Goal: Information Seeking & Learning: Understand process/instructions

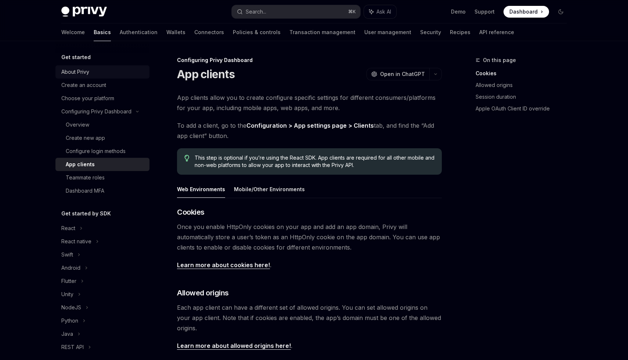
click at [95, 68] on div "About Privy" at bounding box center [103, 72] width 84 height 9
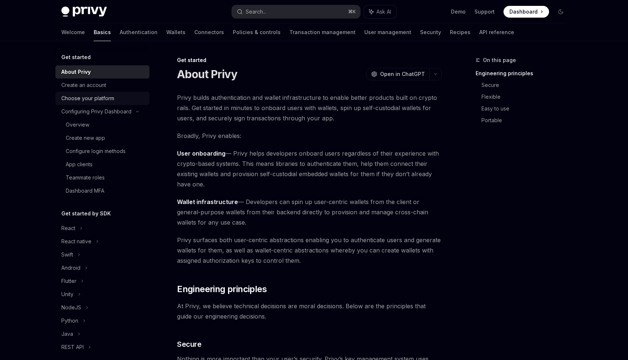
click at [103, 103] on link "Choose your platform" at bounding box center [102, 98] width 94 height 13
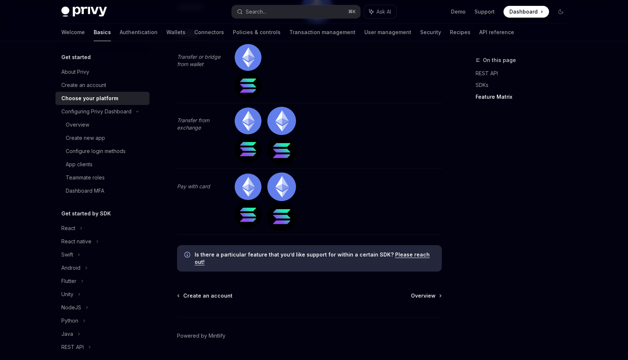
scroll to position [2369, 0]
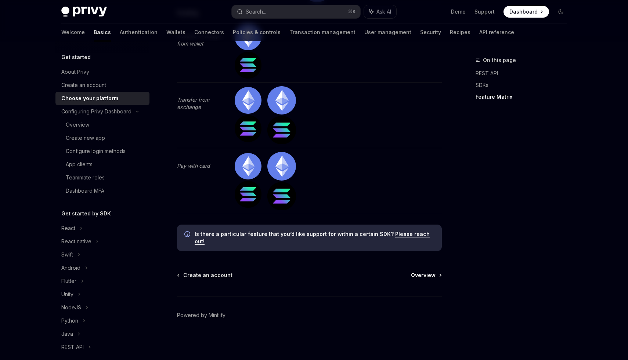
click at [436, 276] on link "Overview" at bounding box center [426, 275] width 30 height 7
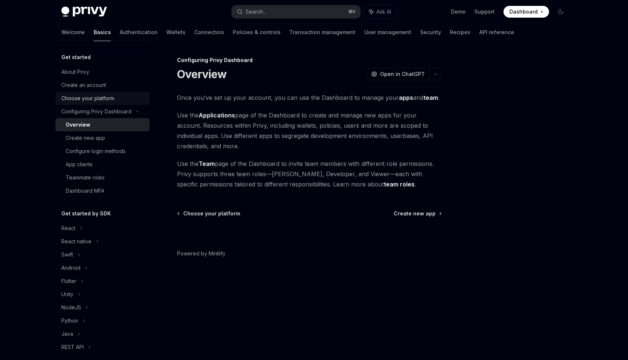
click at [123, 100] on div "Choose your platform" at bounding box center [103, 98] width 84 height 9
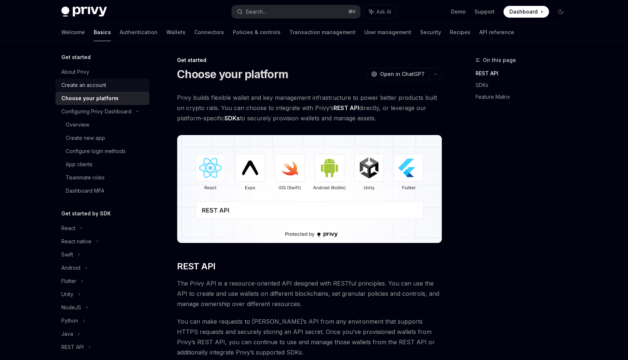
click at [108, 83] on div "Create an account" at bounding box center [103, 85] width 84 height 9
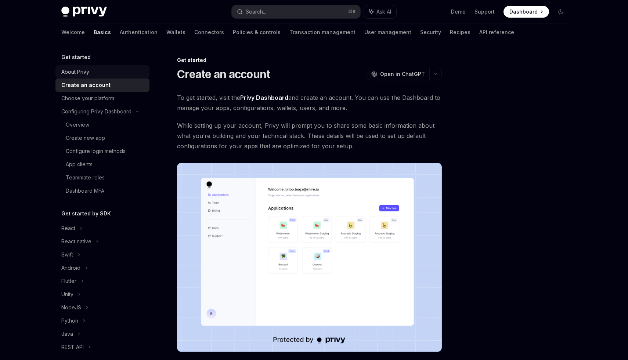
click at [113, 68] on div "About Privy" at bounding box center [103, 72] width 84 height 9
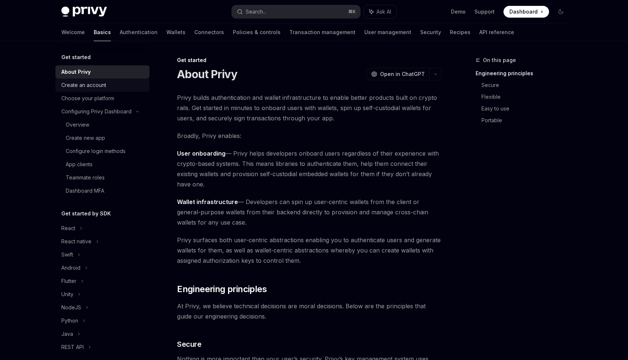
click at [113, 86] on div "Create an account" at bounding box center [103, 85] width 84 height 9
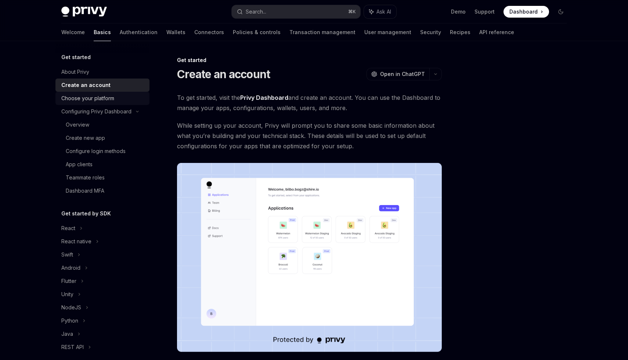
click at [112, 94] on div "Choose your platform" at bounding box center [87, 98] width 53 height 9
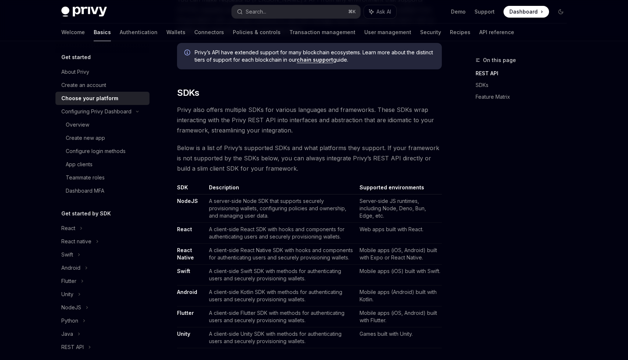
scroll to position [327, 0]
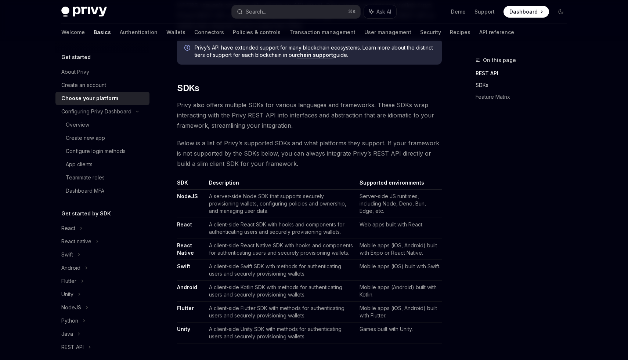
click at [479, 90] on link "SDKs" at bounding box center [523, 85] width 97 height 12
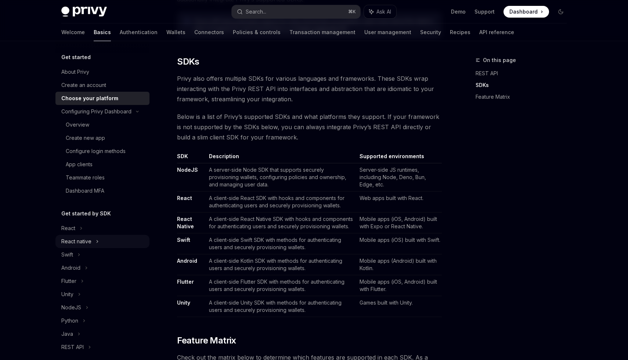
click at [75, 245] on div "React native" at bounding box center [76, 241] width 30 height 9
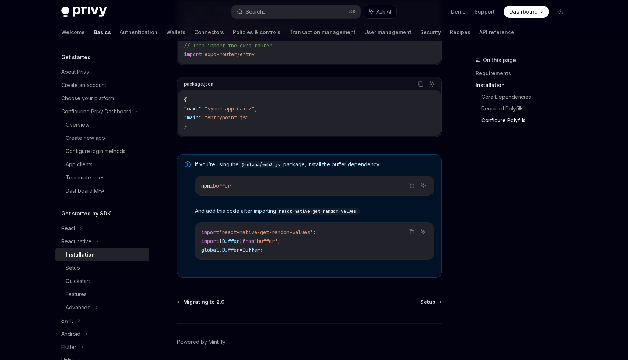
scroll to position [447, 0]
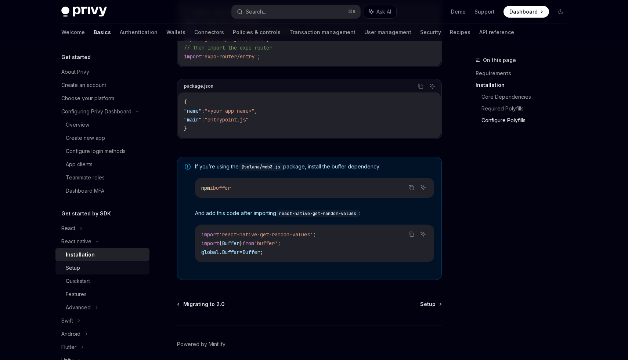
click at [87, 267] on div "Setup" at bounding box center [105, 268] width 79 height 9
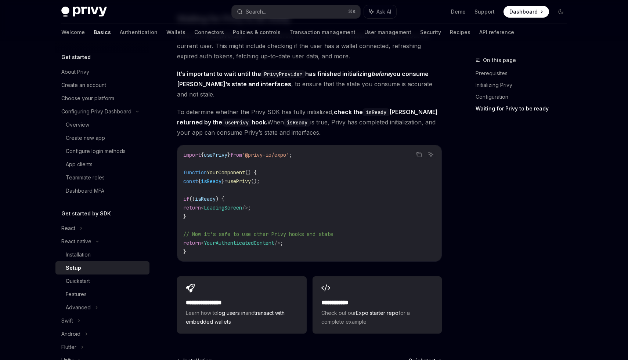
scroll to position [570, 0]
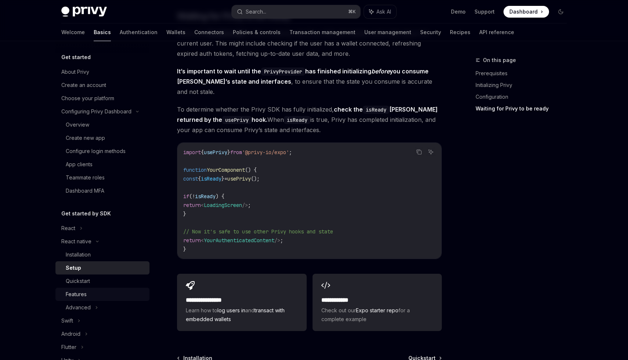
click at [105, 288] on link "Features" at bounding box center [102, 294] width 94 height 13
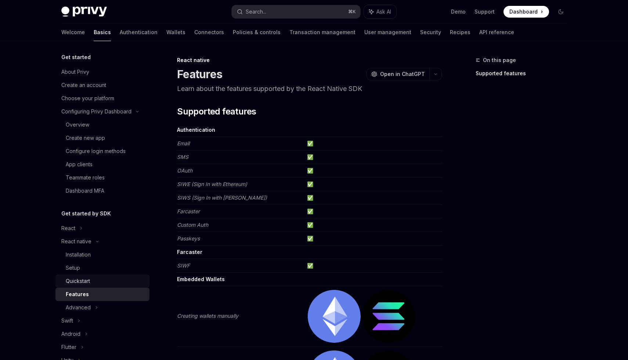
click at [105, 283] on div "Quickstart" at bounding box center [105, 281] width 79 height 9
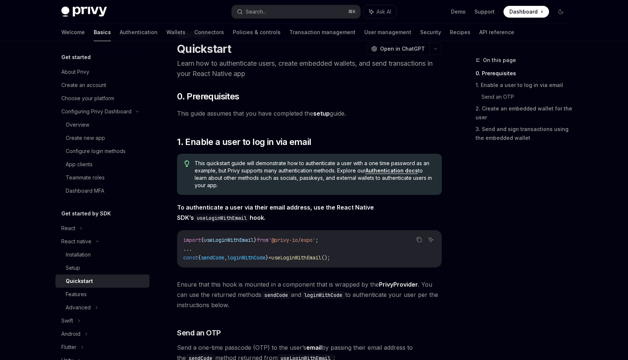
scroll to position [19, 0]
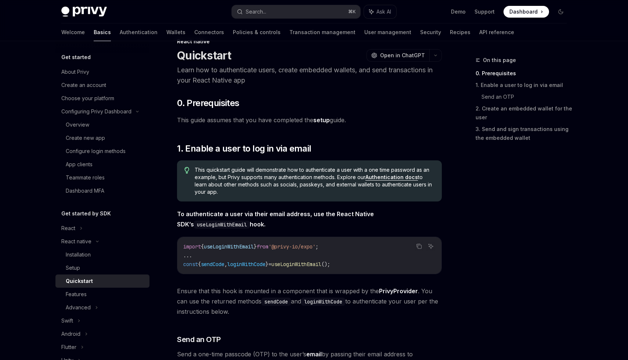
click at [318, 121] on link "setup" at bounding box center [321, 120] width 17 height 8
type textarea "*"
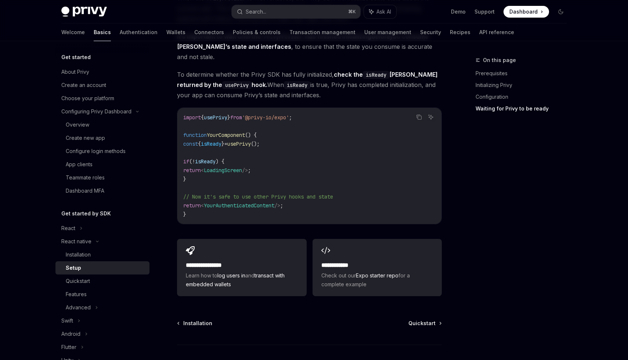
scroll to position [604, 0]
click at [355, 261] on h2 "**********" at bounding box center [377, 265] width 112 height 9
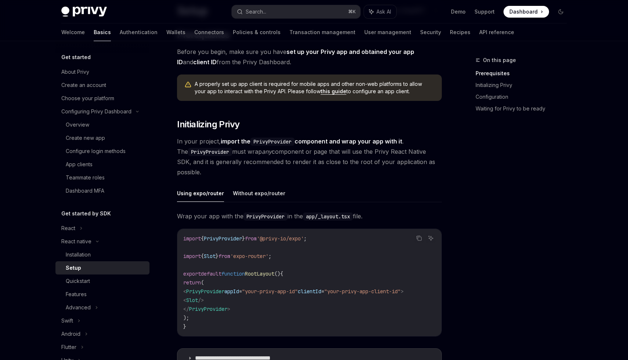
scroll to position [0, 0]
